Goal: Book appointment/travel/reservation

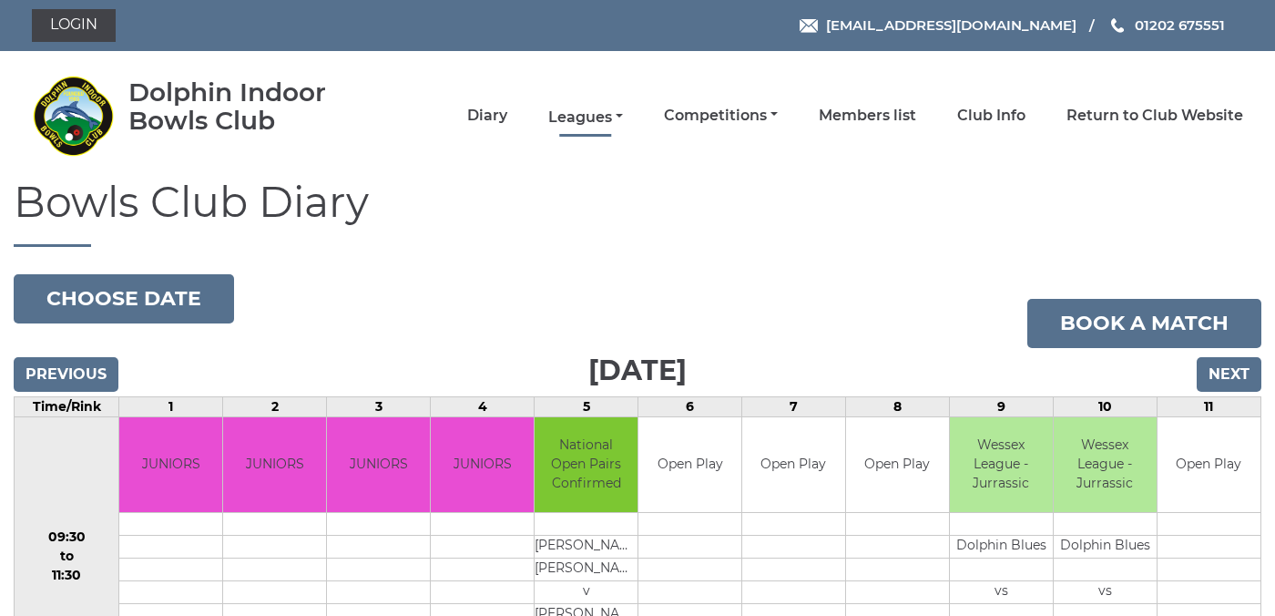
click at [623, 117] on link "Leagues" at bounding box center [585, 117] width 75 height 20
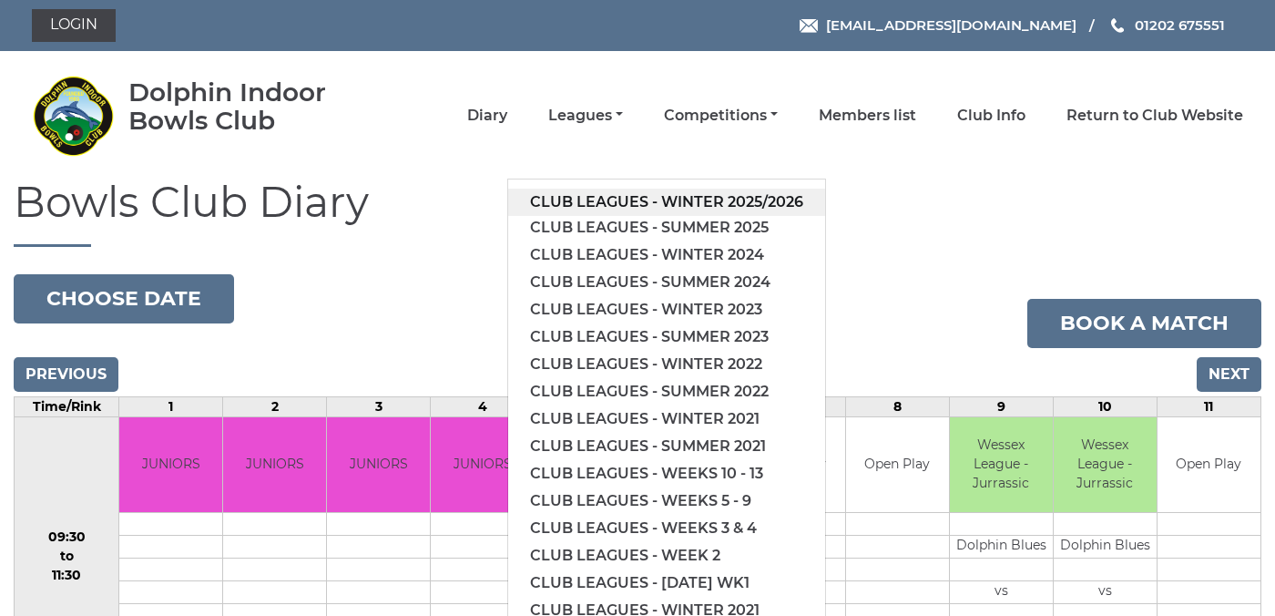
click at [653, 196] on link "Club leagues - Winter 2025/2026" at bounding box center [666, 202] width 317 height 27
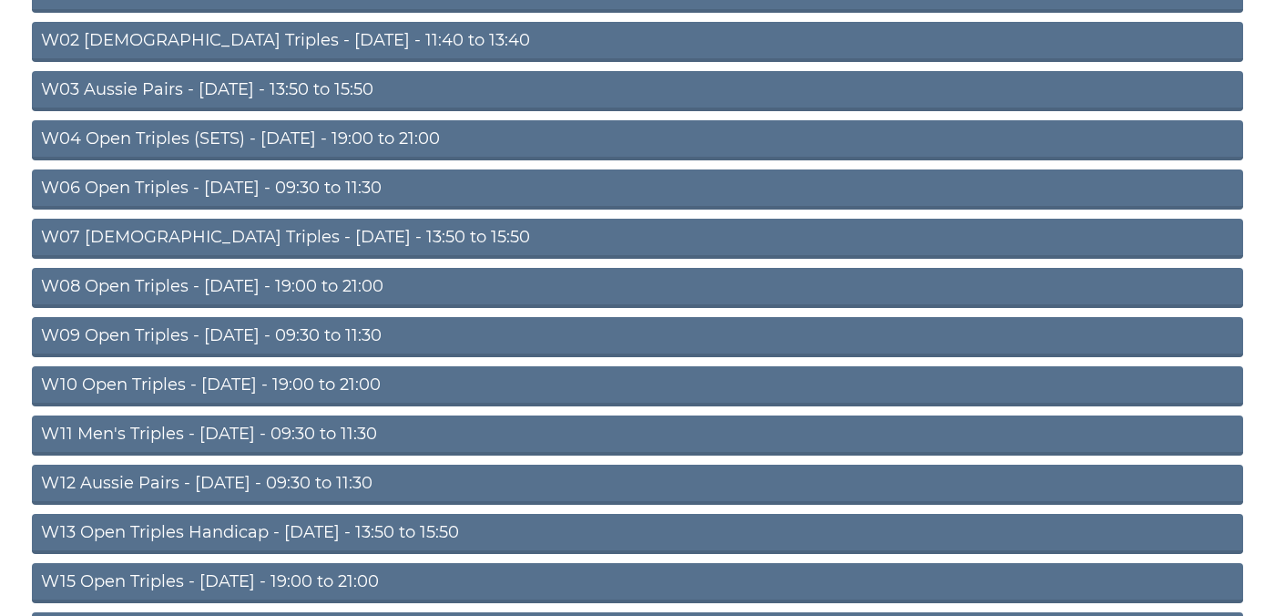
scroll to position [332, 0]
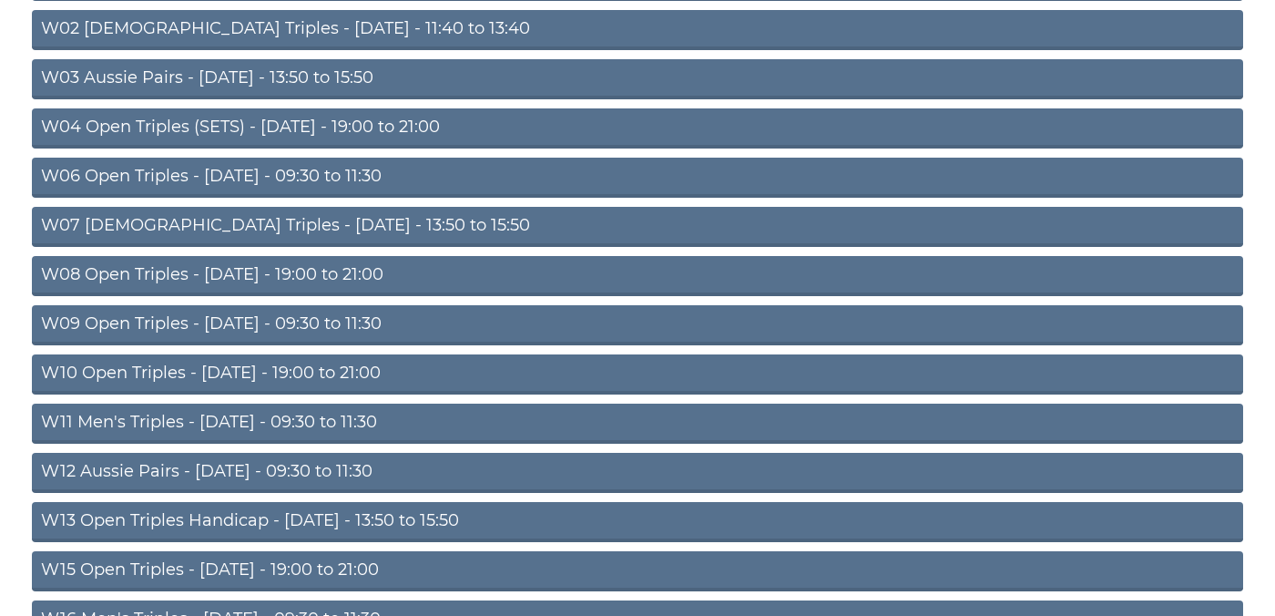
click at [342, 322] on link "W09 Open Triples - [DATE] - 09:30 to 11:30" at bounding box center [637, 325] width 1211 height 40
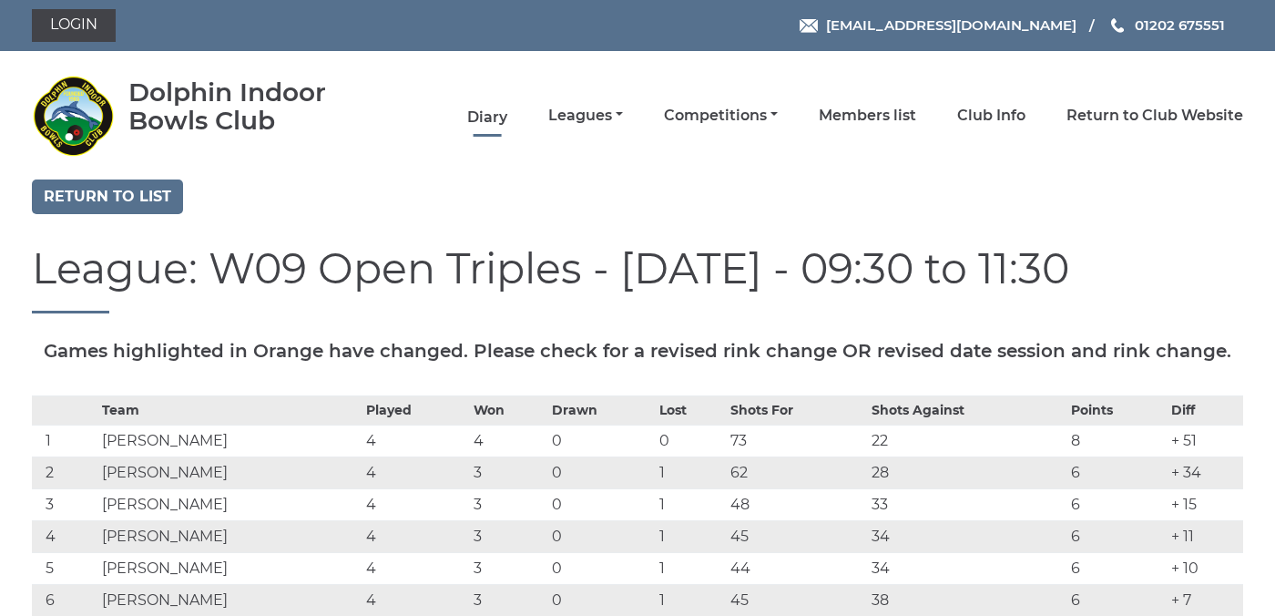
click at [507, 117] on link "Diary" at bounding box center [487, 117] width 40 height 20
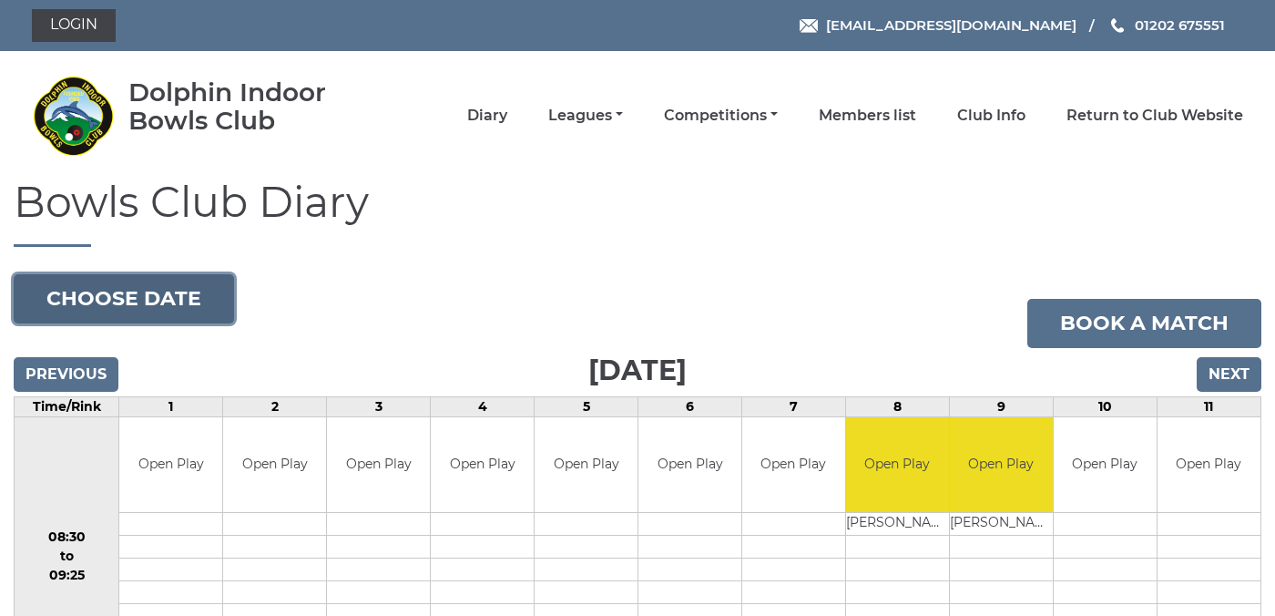
click at [132, 297] on button "Choose date" at bounding box center [124, 298] width 220 height 49
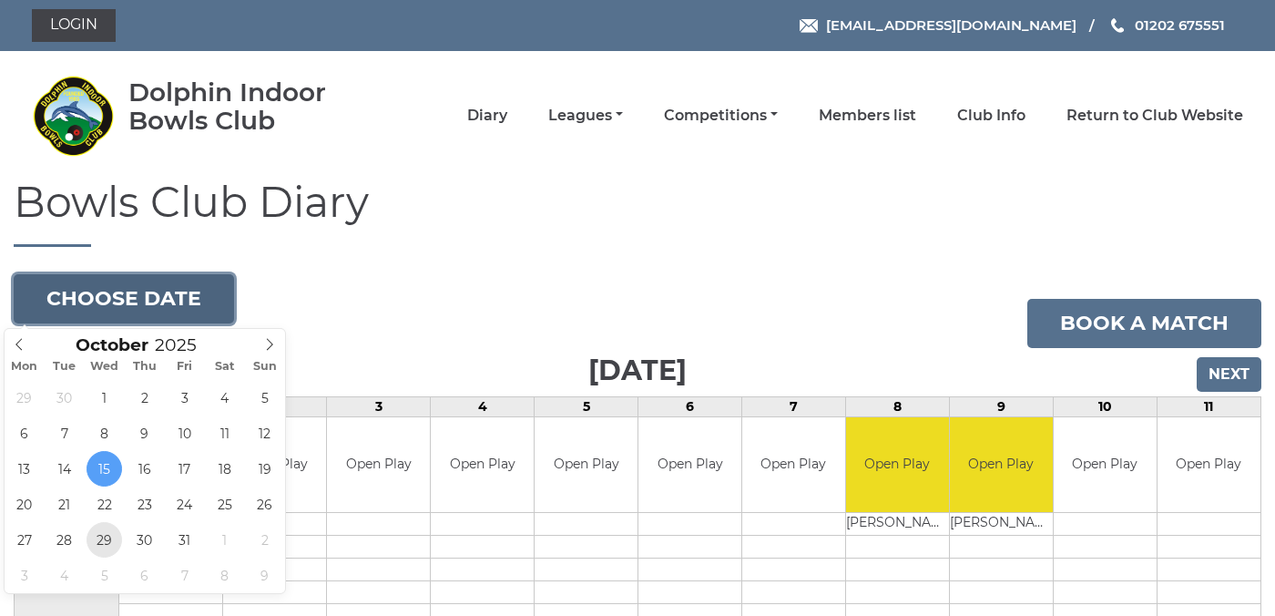
type input "2025-10-29"
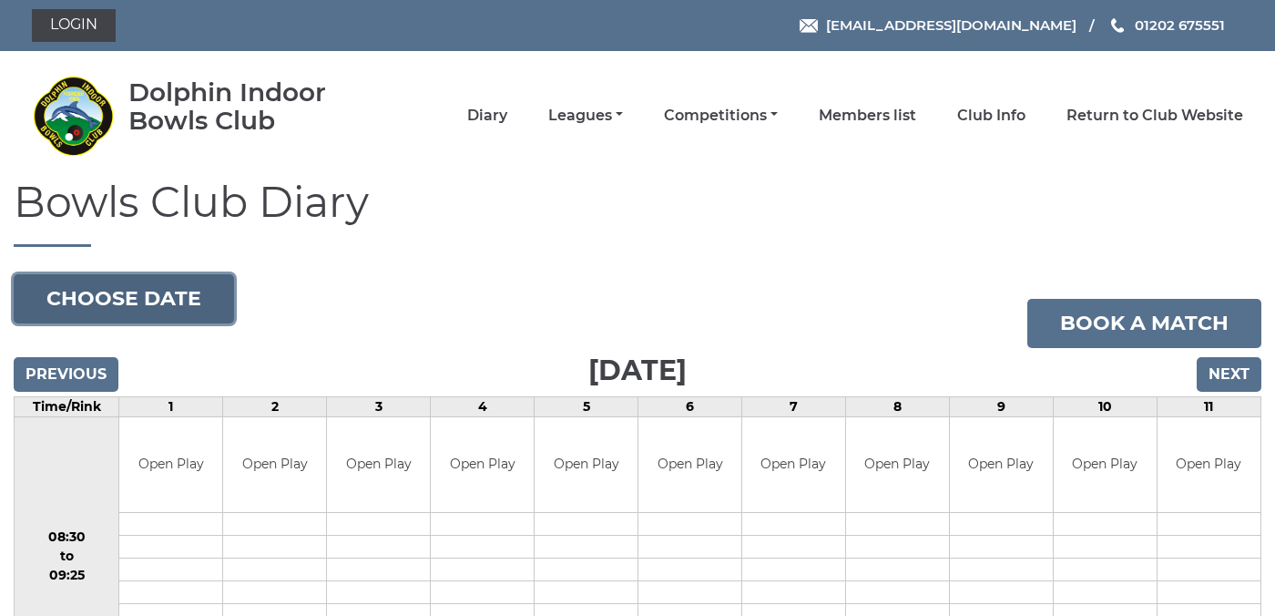
click at [168, 298] on button "Choose date" at bounding box center [124, 298] width 220 height 49
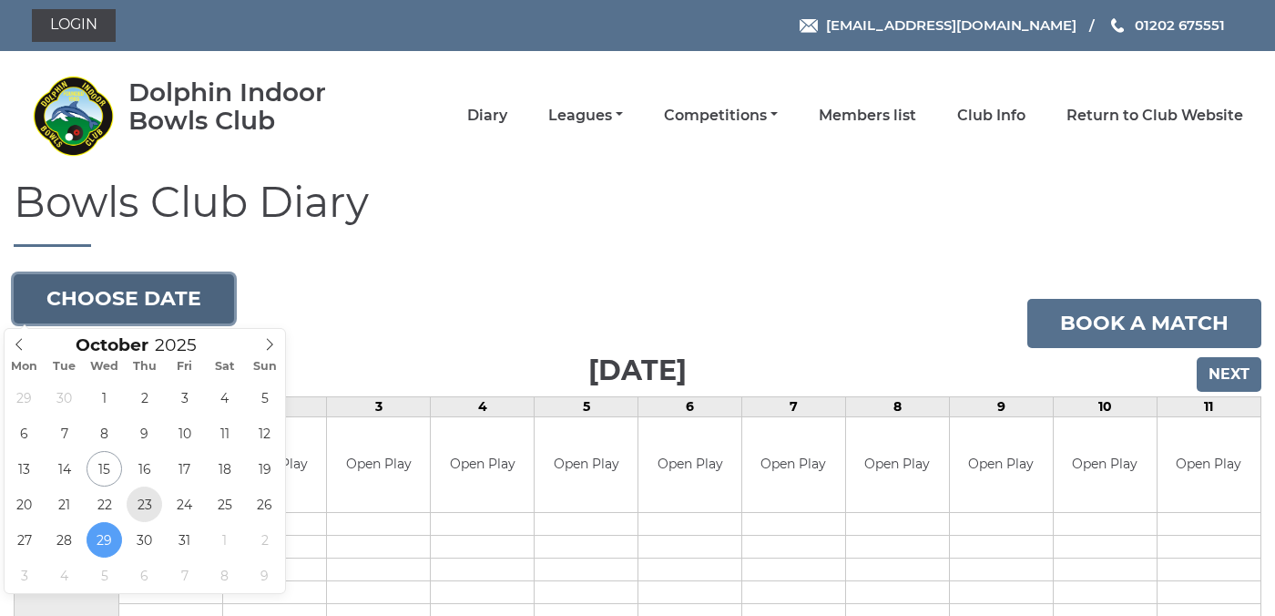
type input "[DATE]"
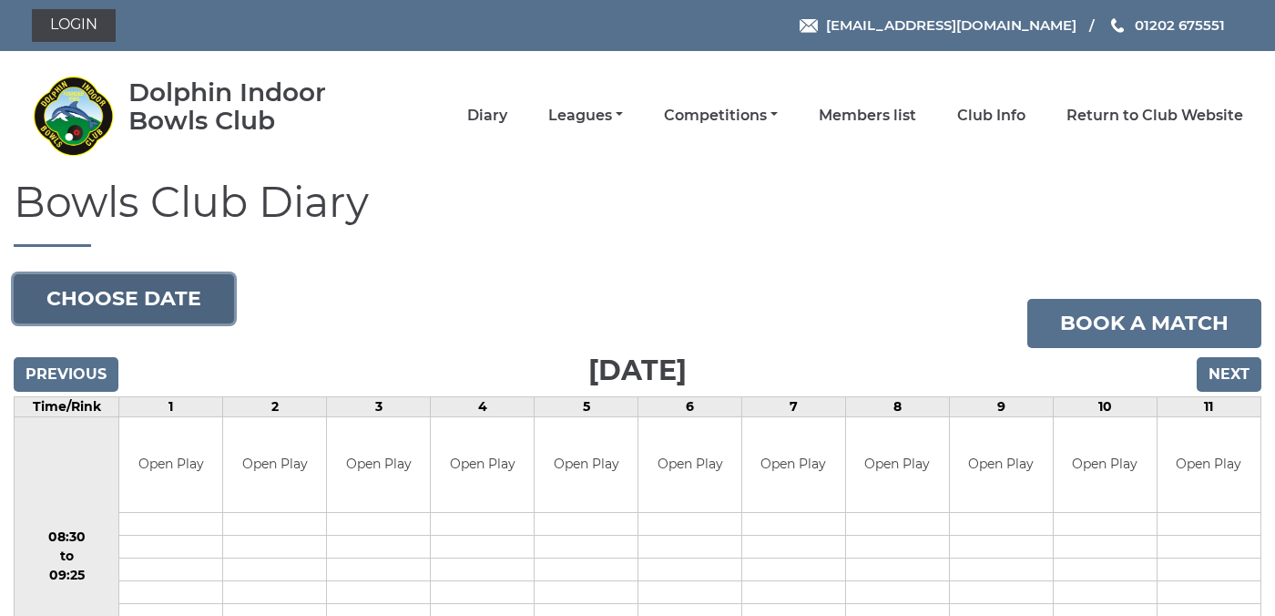
click at [180, 309] on button "Choose date" at bounding box center [124, 298] width 220 height 49
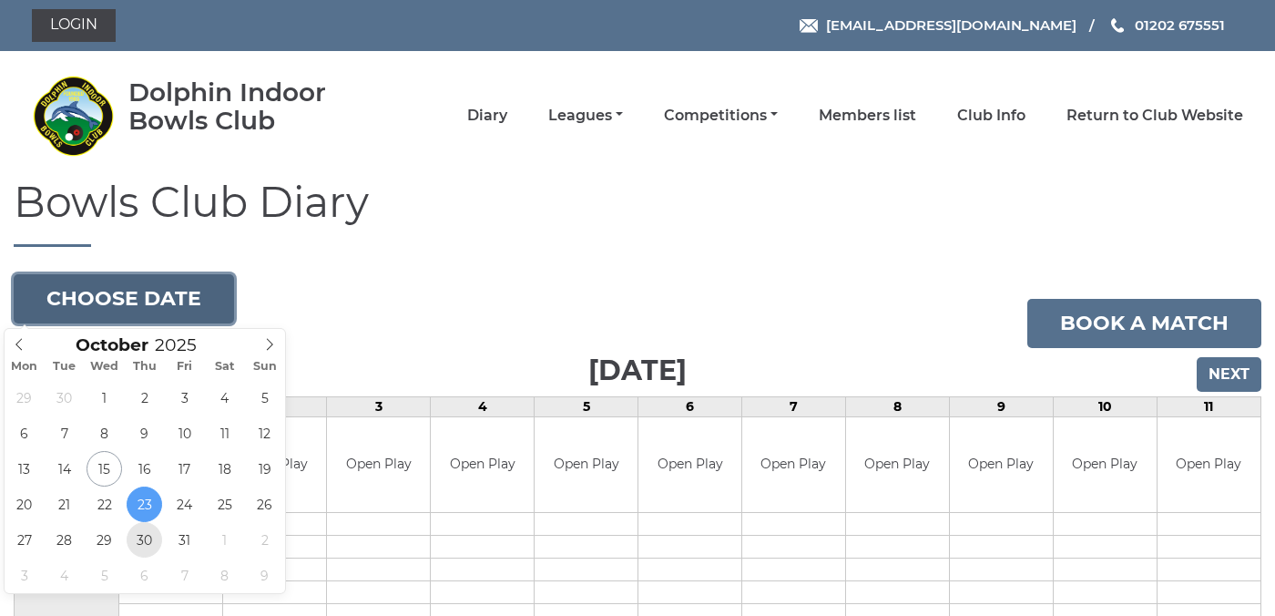
type input "[DATE]"
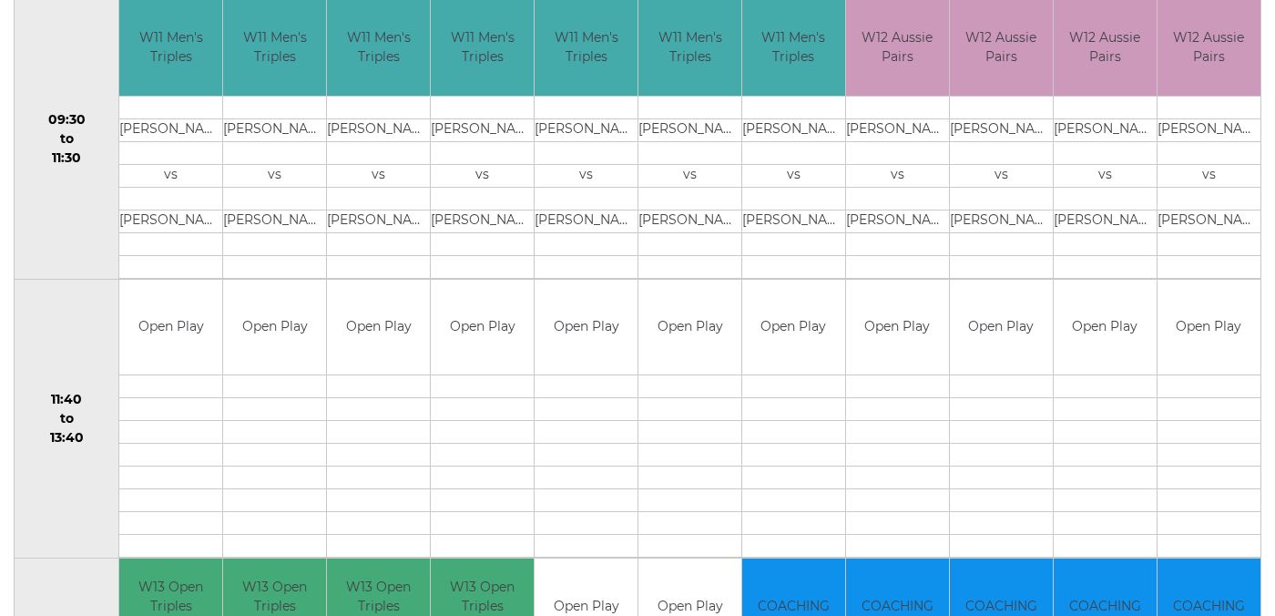
scroll to position [699, 0]
